Goal: Task Accomplishment & Management: Use online tool/utility

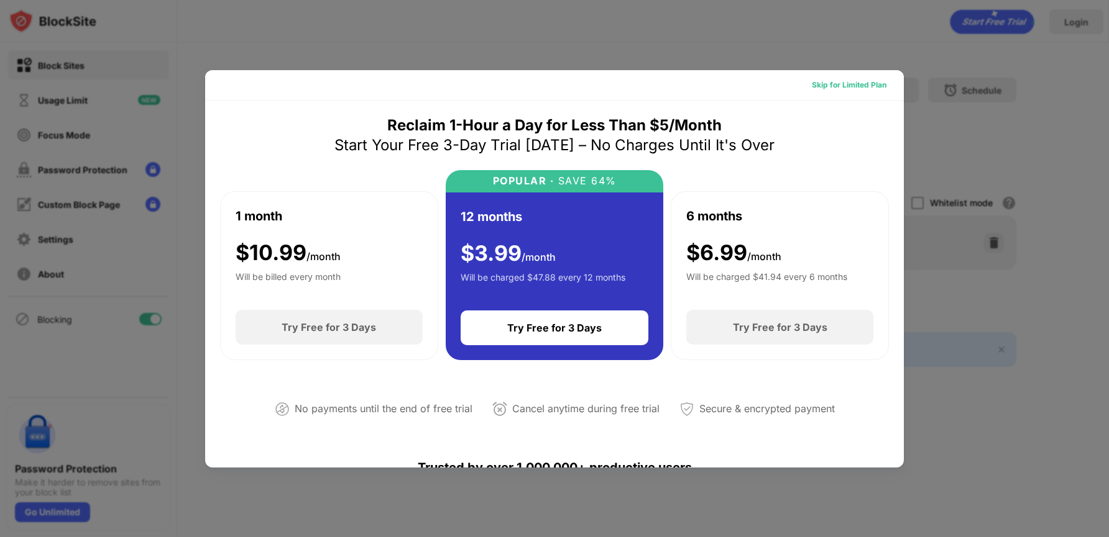
click at [836, 89] on div "Skip for Limited Plan" at bounding box center [848, 85] width 75 height 12
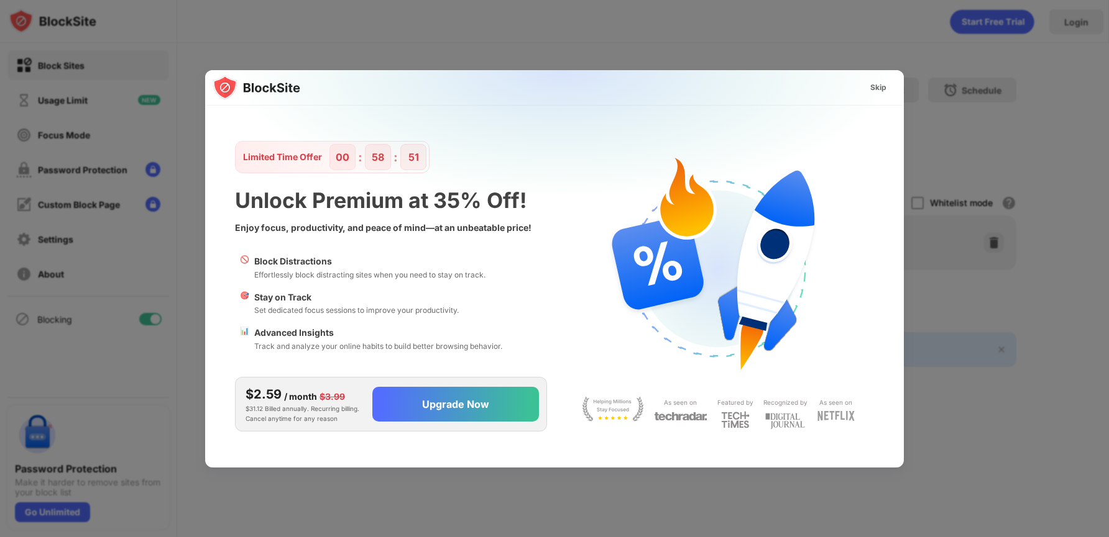
click at [186, 47] on div at bounding box center [554, 268] width 1109 height 537
click at [877, 96] on div "Skip" at bounding box center [878, 88] width 36 height 20
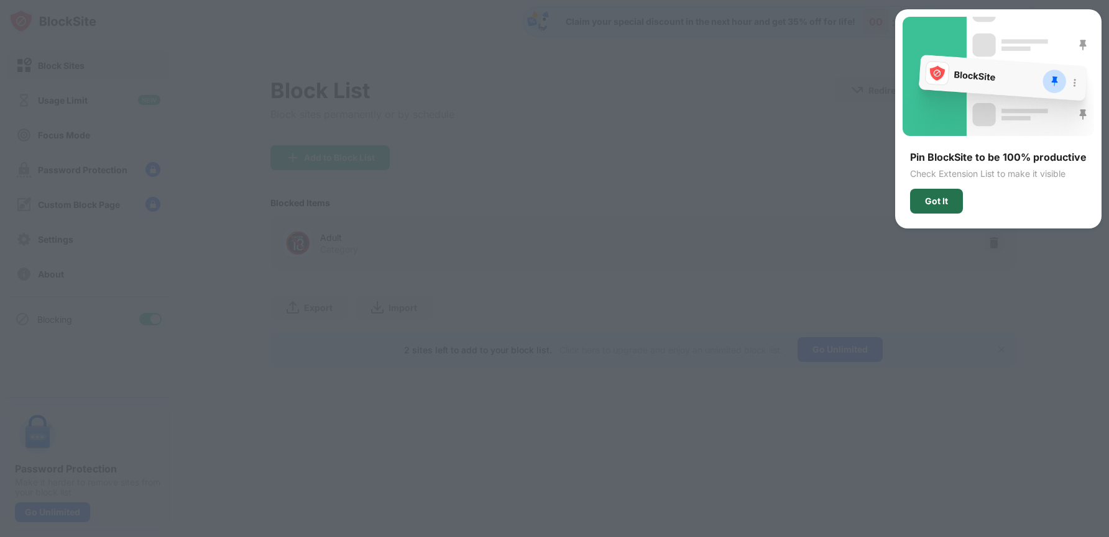
click at [936, 200] on div "Got It" at bounding box center [936, 201] width 23 height 10
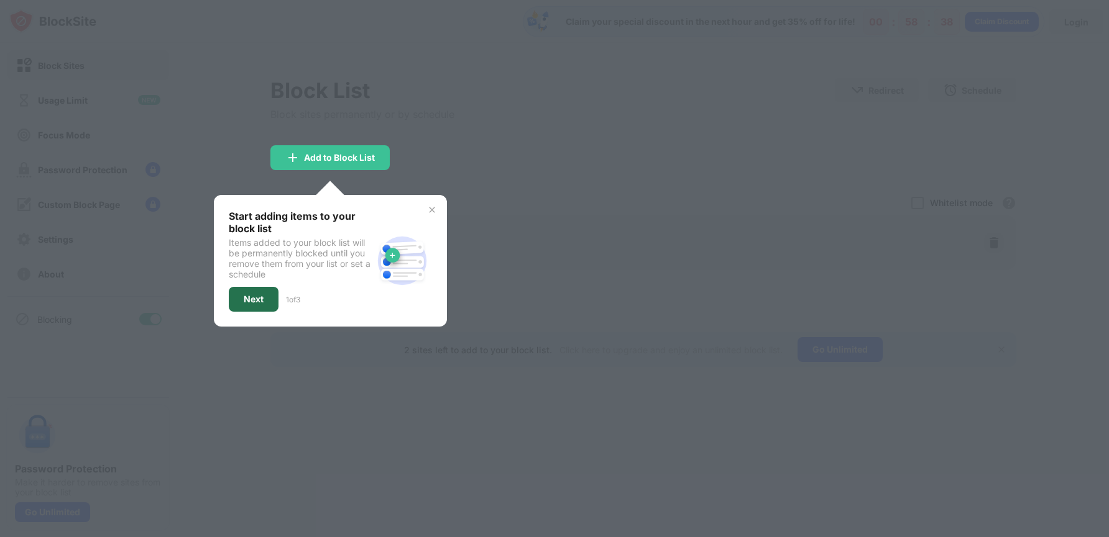
click at [240, 302] on div "Next" at bounding box center [254, 299] width 50 height 25
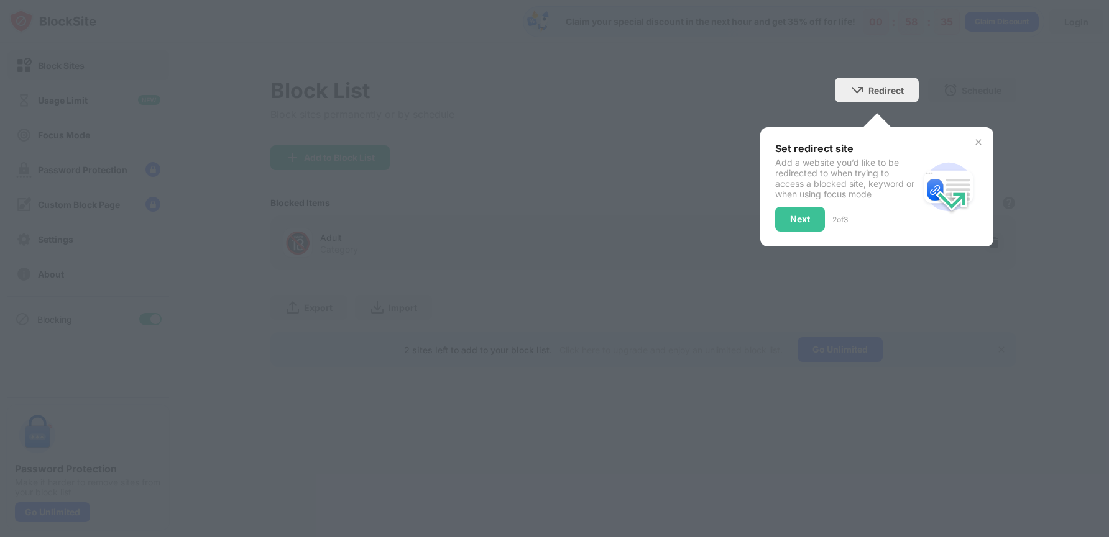
click at [795, 240] on div "Set redirect site Add a website you’d like to be redirected to when trying to a…" at bounding box center [876, 186] width 233 height 119
click at [810, 213] on div "Next" at bounding box center [800, 219] width 50 height 25
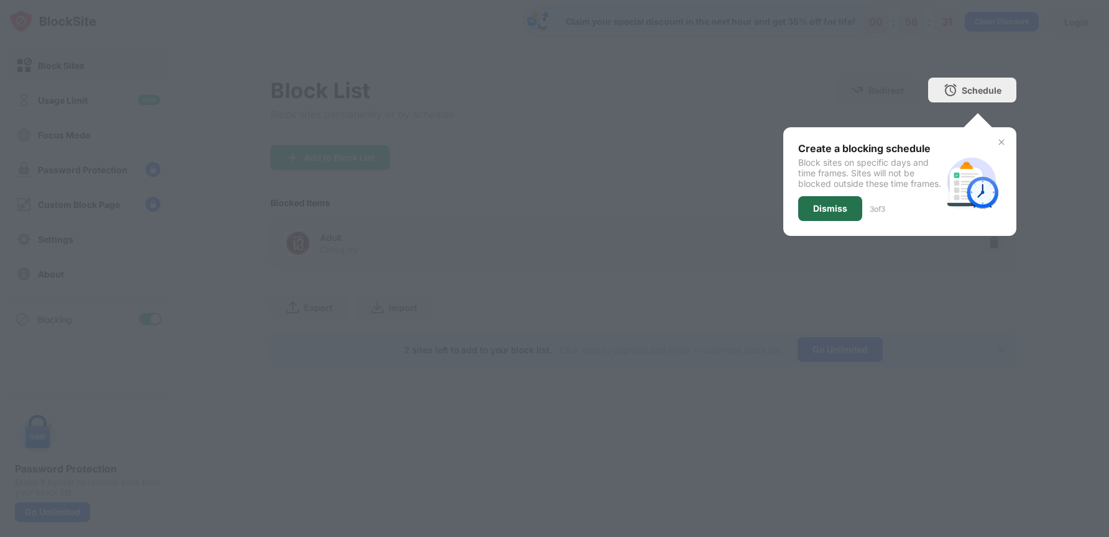
click at [828, 214] on div "Dismiss" at bounding box center [830, 209] width 34 height 10
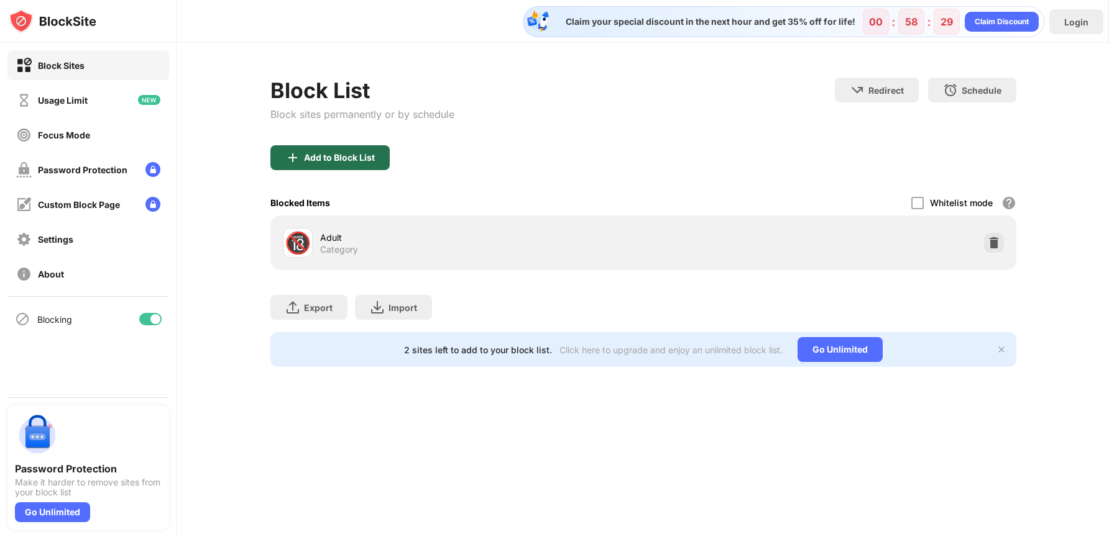
click at [309, 164] on div "Add to Block List" at bounding box center [329, 157] width 119 height 25
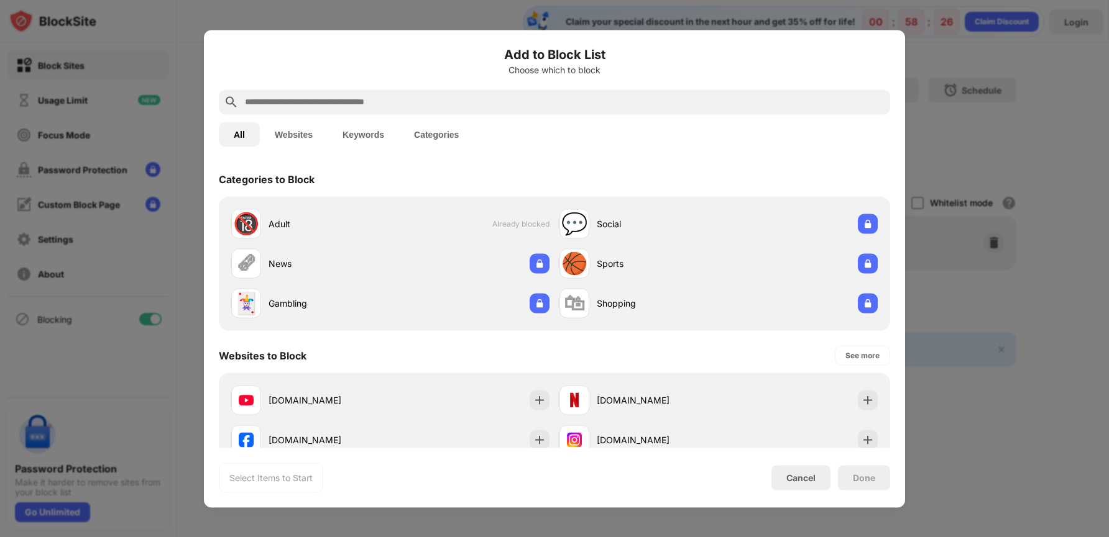
click at [729, 94] on div at bounding box center [554, 101] width 671 height 25
click at [734, 118] on div "All Websites Keywords Categories" at bounding box center [554, 134] width 671 height 40
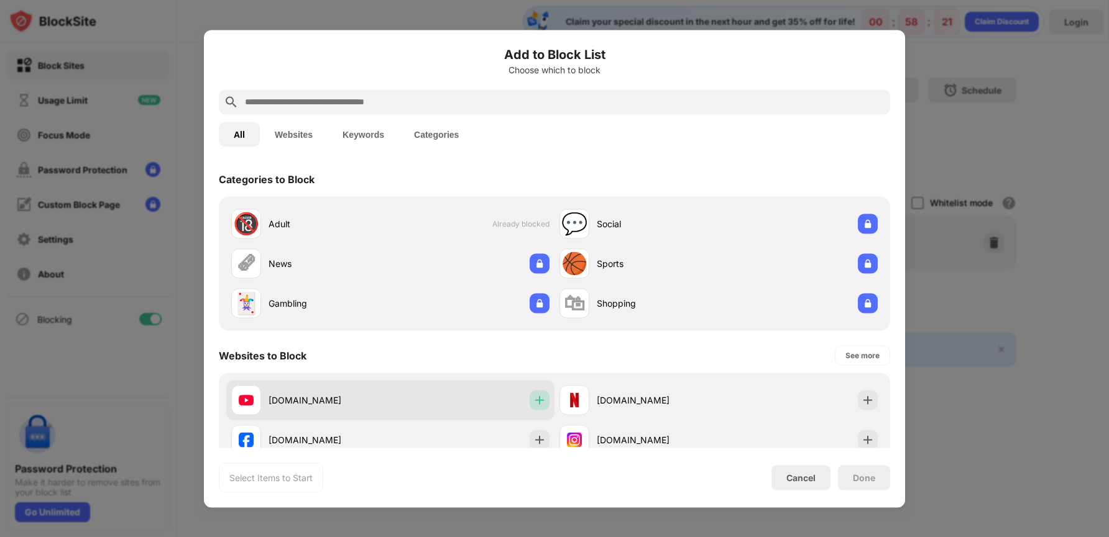
click at [538, 405] on img at bounding box center [539, 400] width 12 height 12
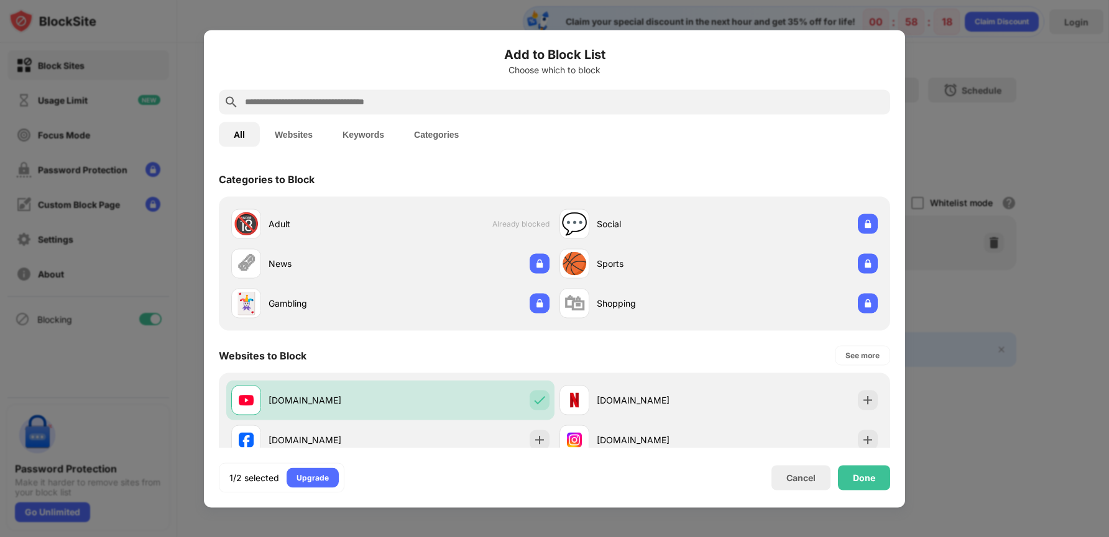
click at [766, 115] on div "All Websites Keywords Categories" at bounding box center [554, 134] width 671 height 40
click at [780, 111] on div at bounding box center [554, 101] width 671 height 25
click at [796, 99] on input "text" at bounding box center [564, 101] width 641 height 15
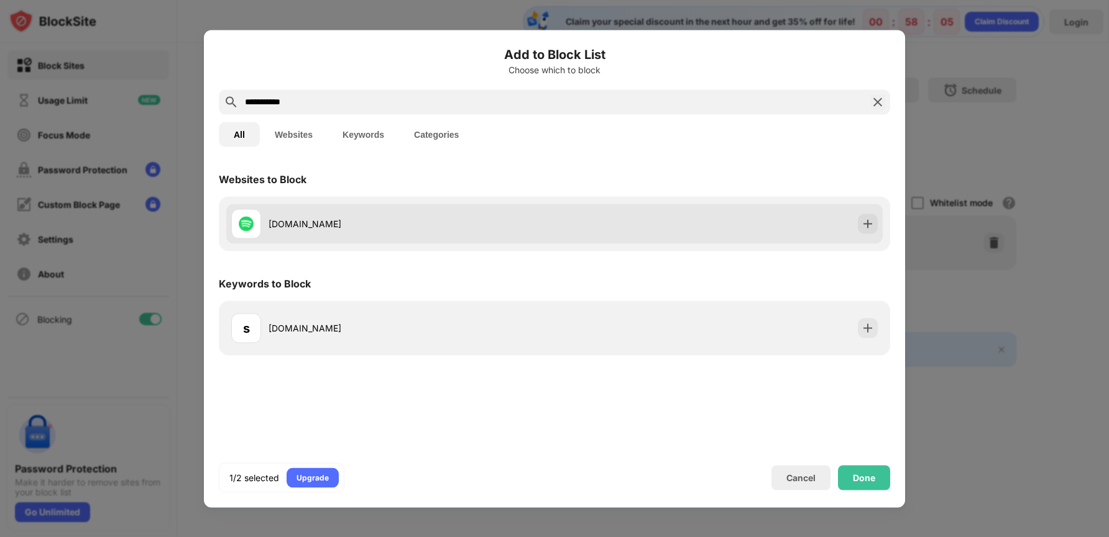
type input "**********"
click at [869, 224] on img at bounding box center [867, 223] width 12 height 12
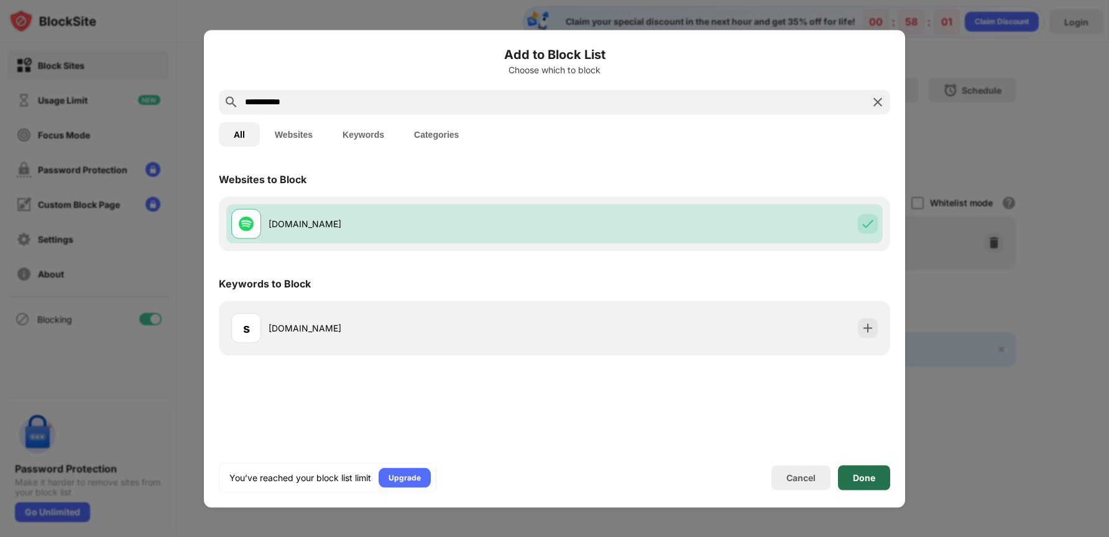
click at [871, 477] on div "Done" at bounding box center [864, 478] width 22 height 10
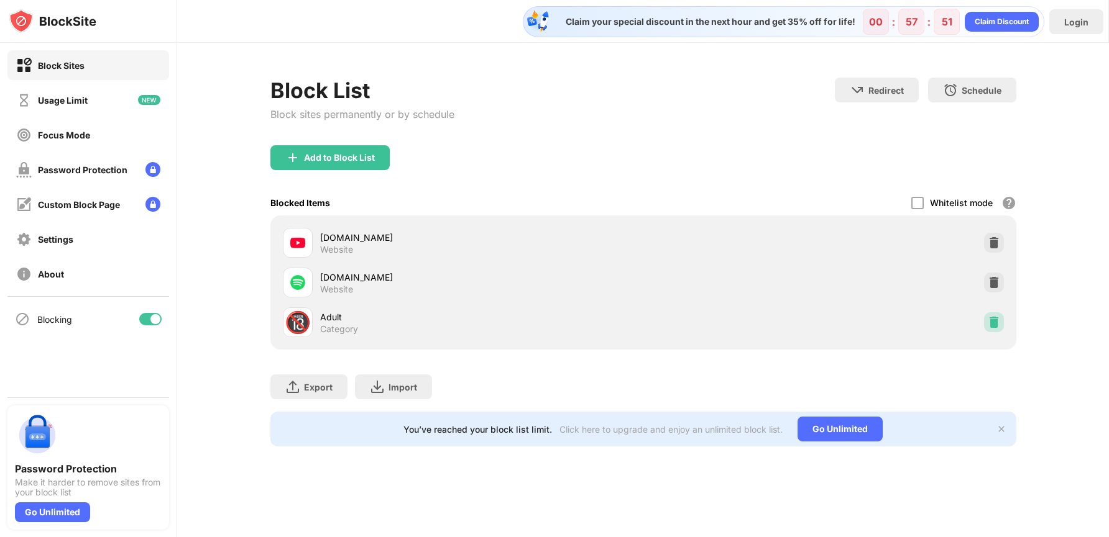
click at [995, 319] on img at bounding box center [993, 322] width 12 height 12
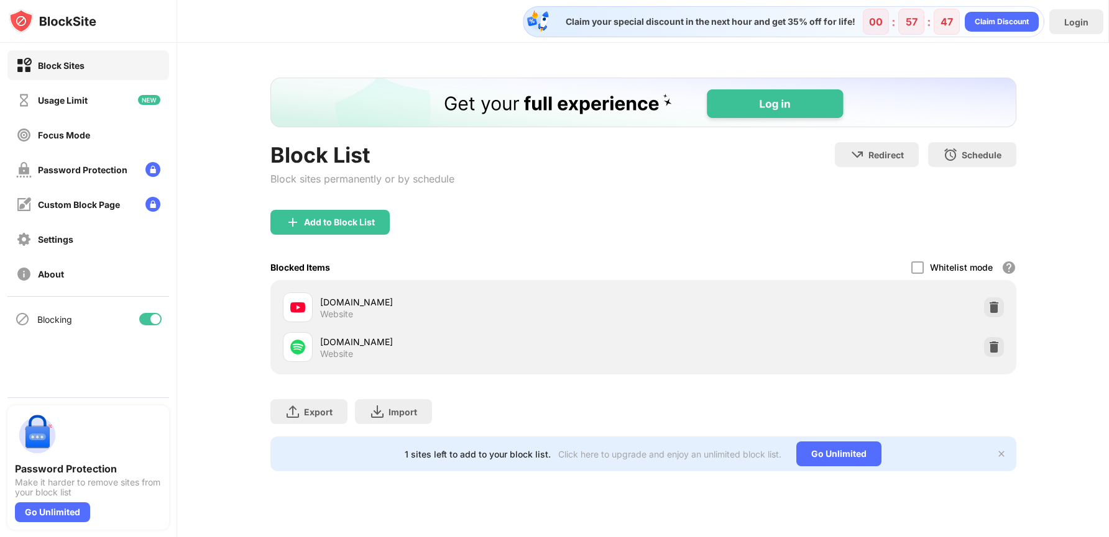
click at [308, 228] on div "Add to Block List" at bounding box center [329, 222] width 119 height 25
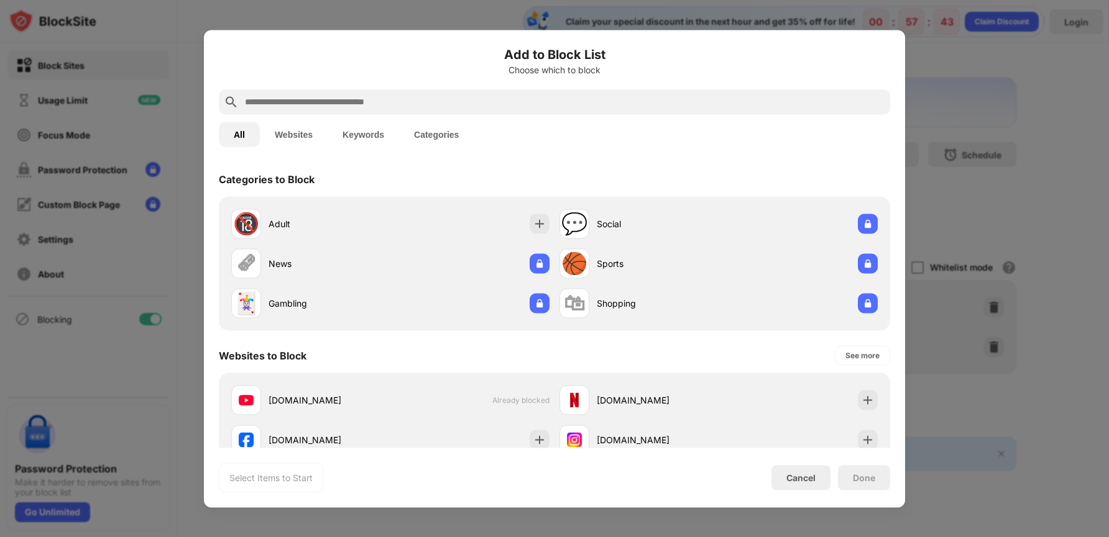
click at [309, 101] on input "text" at bounding box center [564, 101] width 641 height 15
click at [764, 106] on input "text" at bounding box center [564, 101] width 641 height 15
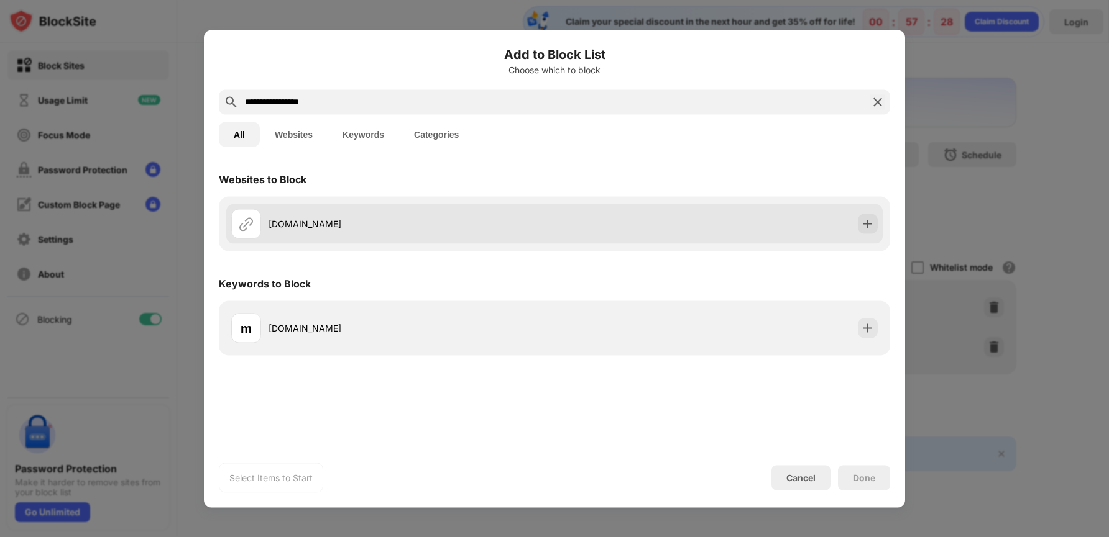
type input "**********"
click at [864, 221] on img at bounding box center [867, 223] width 12 height 12
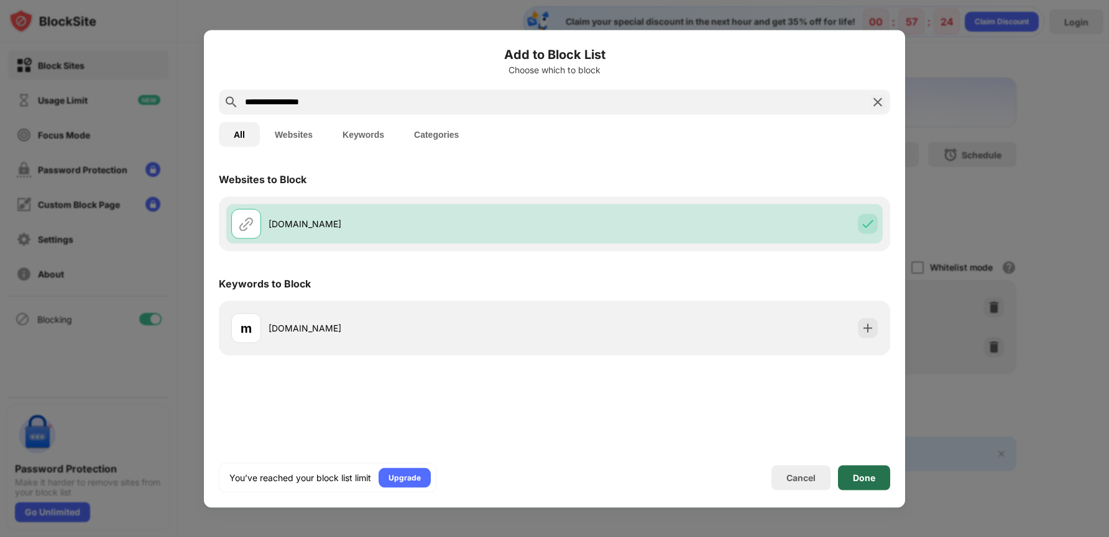
click at [869, 482] on div "Done" at bounding box center [864, 478] width 22 height 10
